Goal: Task Accomplishment & Management: Manage account settings

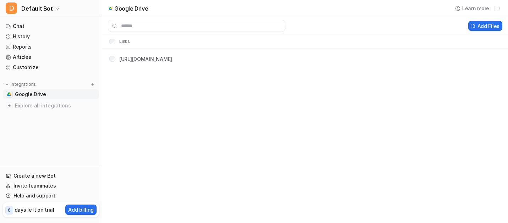
click at [36, 94] on span "Google Drive" at bounding box center [30, 94] width 31 height 7
click at [483, 25] on button "Add Files" at bounding box center [485, 26] width 34 height 10
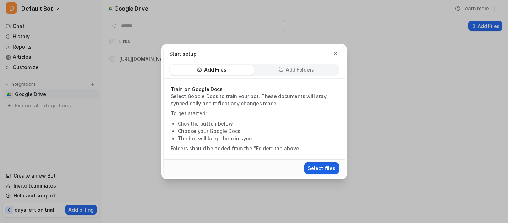
click at [329, 168] on button "Select files" at bounding box center [321, 168] width 35 height 12
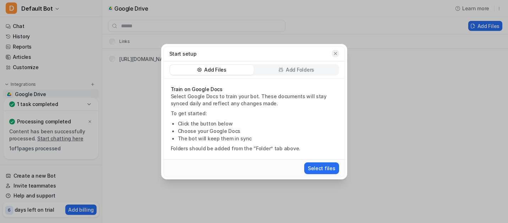
click at [337, 52] on icon "button" at bounding box center [335, 53] width 5 height 5
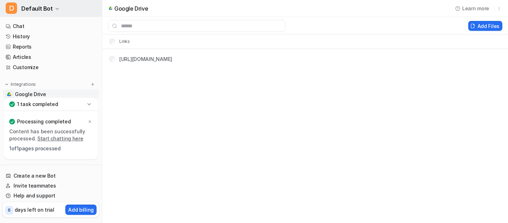
click at [55, 7] on icon "button" at bounding box center [57, 9] width 4 height 4
click at [90, 103] on icon at bounding box center [88, 104] width 7 height 7
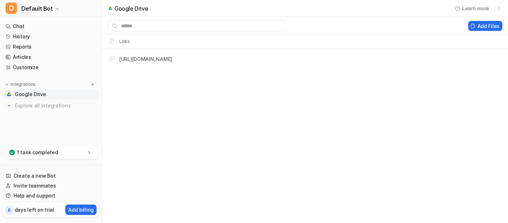
click at [90, 103] on span "Explore all integrations" at bounding box center [55, 105] width 81 height 11
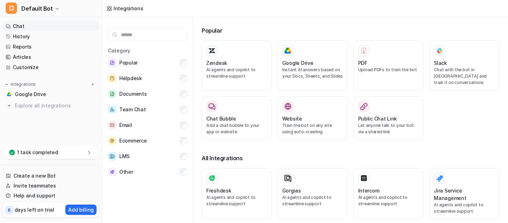
click at [18, 27] on link "Chat" at bounding box center [51, 26] width 96 height 10
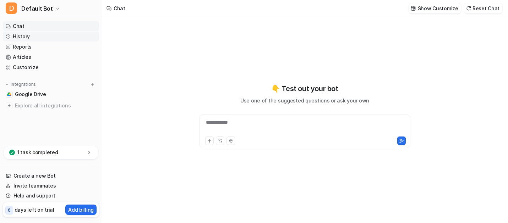
click at [20, 36] on link "History" at bounding box center [51, 37] width 96 height 10
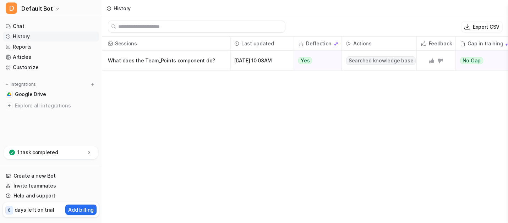
scroll to position [1, 0]
click at [38, 175] on link "Create a new Bot" at bounding box center [51, 176] width 96 height 10
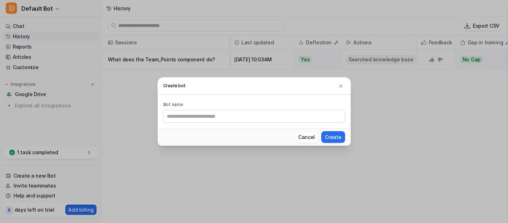
click at [306, 137] on button "Cancel" at bounding box center [306, 137] width 24 height 12
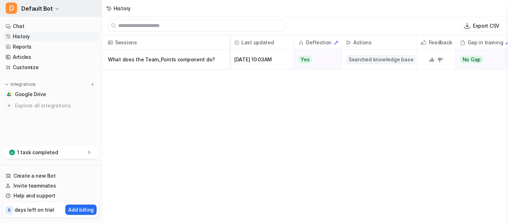
click at [55, 10] on icon "button" at bounding box center [57, 9] width 4 height 4
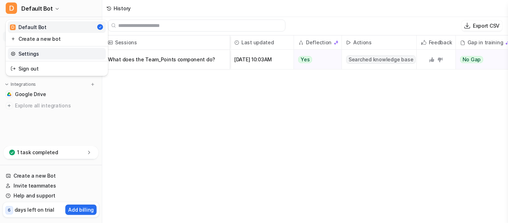
click at [32, 54] on link "Settings" at bounding box center [57, 54] width 98 height 12
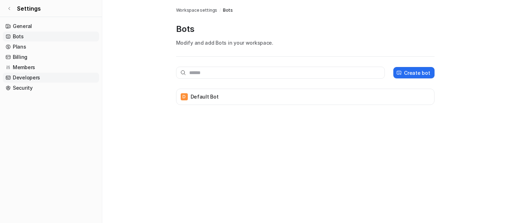
click at [27, 79] on link "Developers" at bounding box center [51, 78] width 96 height 10
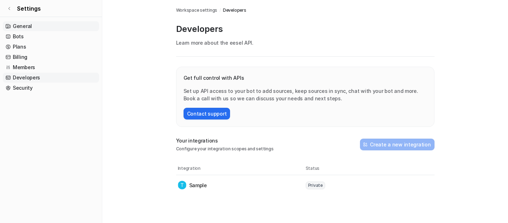
click at [21, 26] on link "General" at bounding box center [51, 26] width 96 height 10
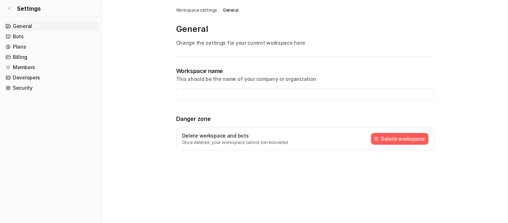
type input "**********"
